Goal: Transaction & Acquisition: Purchase product/service

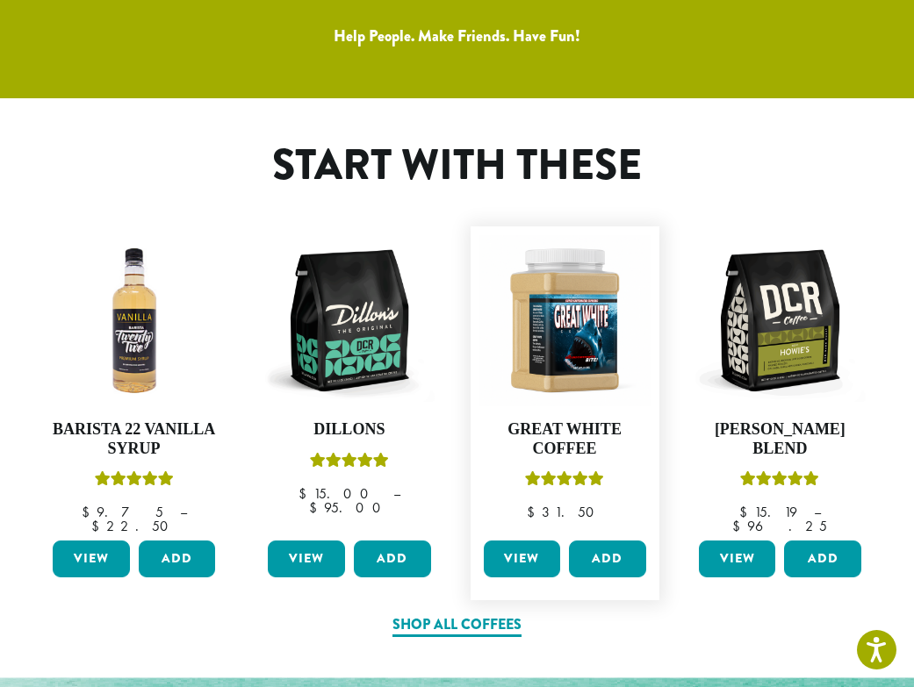
scroll to position [878, 0]
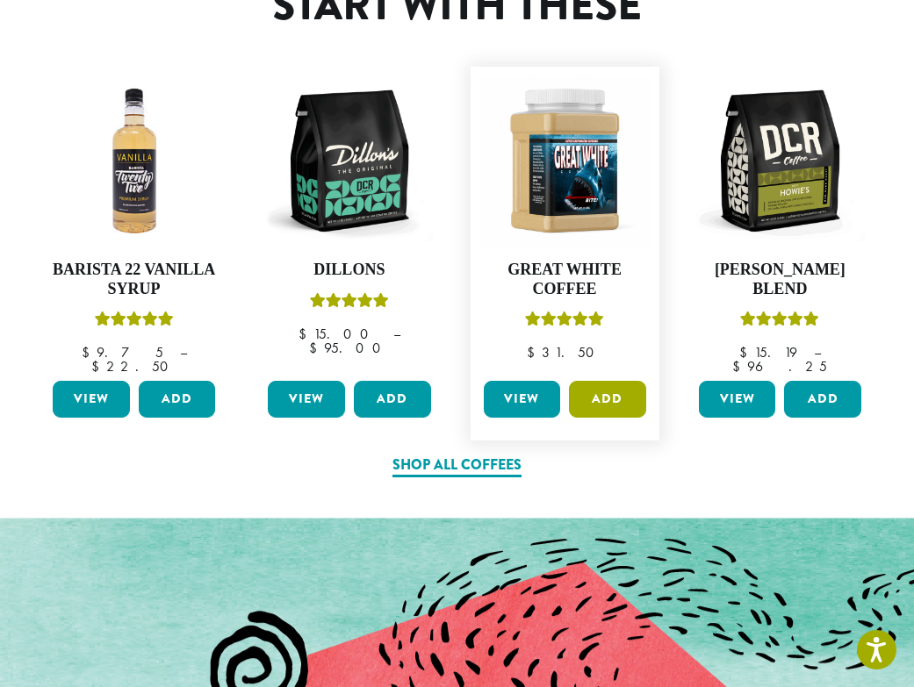
click at [602, 384] on button "Add" at bounding box center [607, 399] width 77 height 37
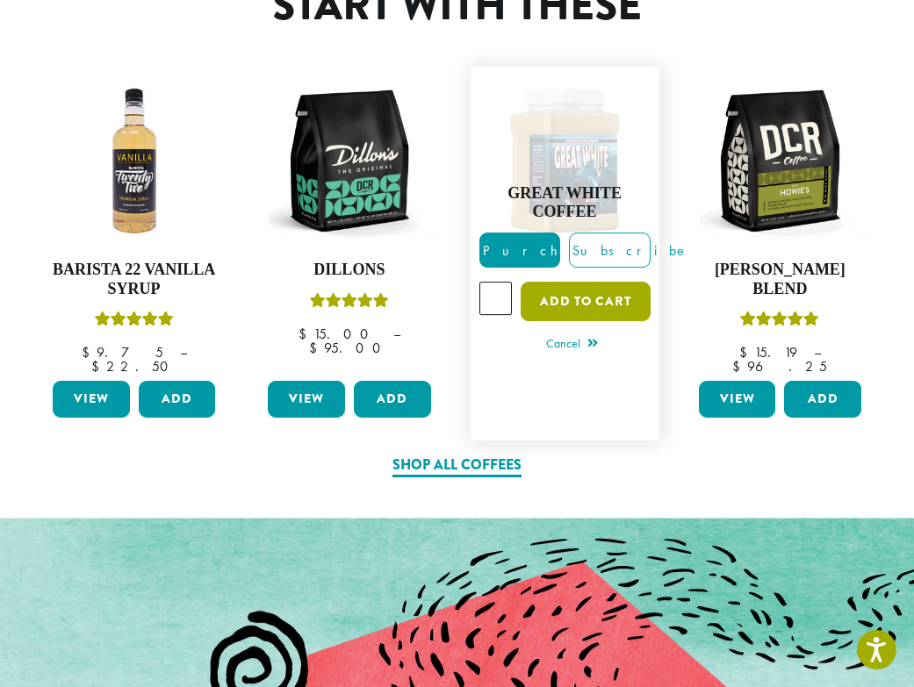
click at [558, 293] on button "Add to cart" at bounding box center [585, 302] width 129 height 40
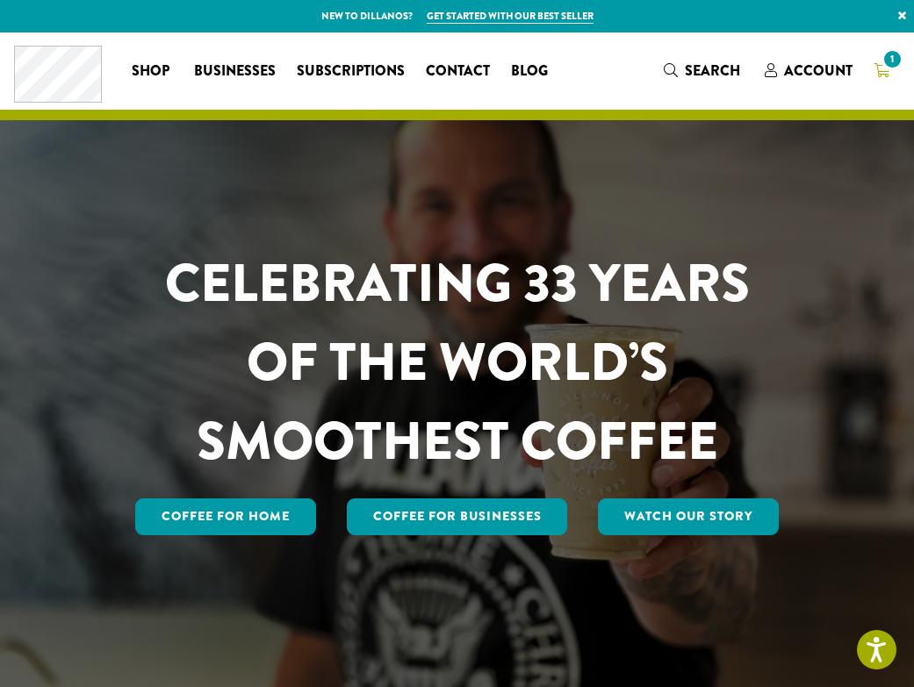
click at [880, 68] on icon "1" at bounding box center [881, 70] width 16 height 14
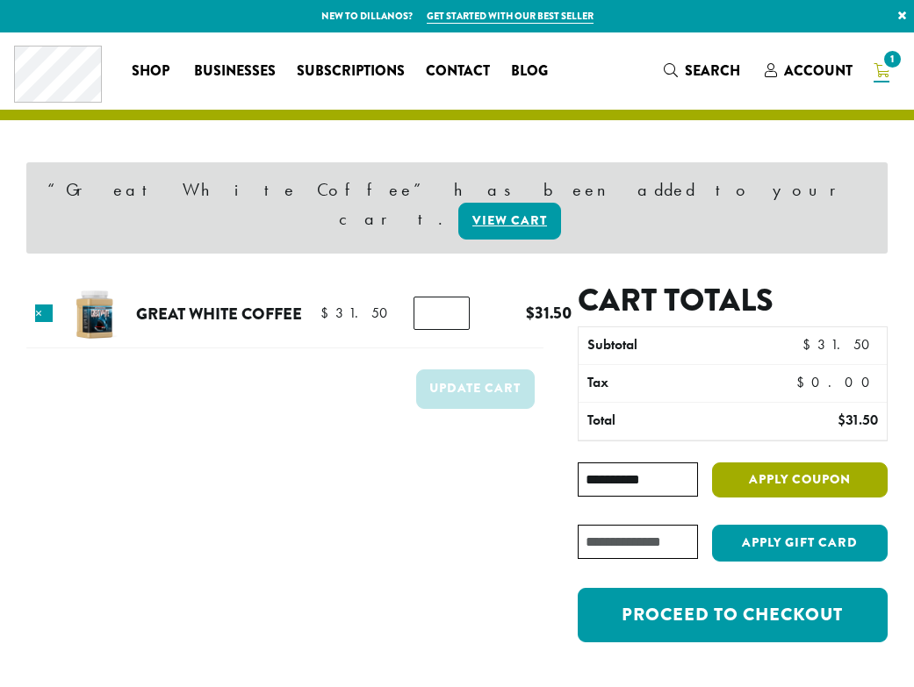
type input "**********"
click at [797, 463] on button "Apply coupon" at bounding box center [800, 481] width 176 height 36
type button "Apply coupon"
